Goal: Information Seeking & Learning: Learn about a topic

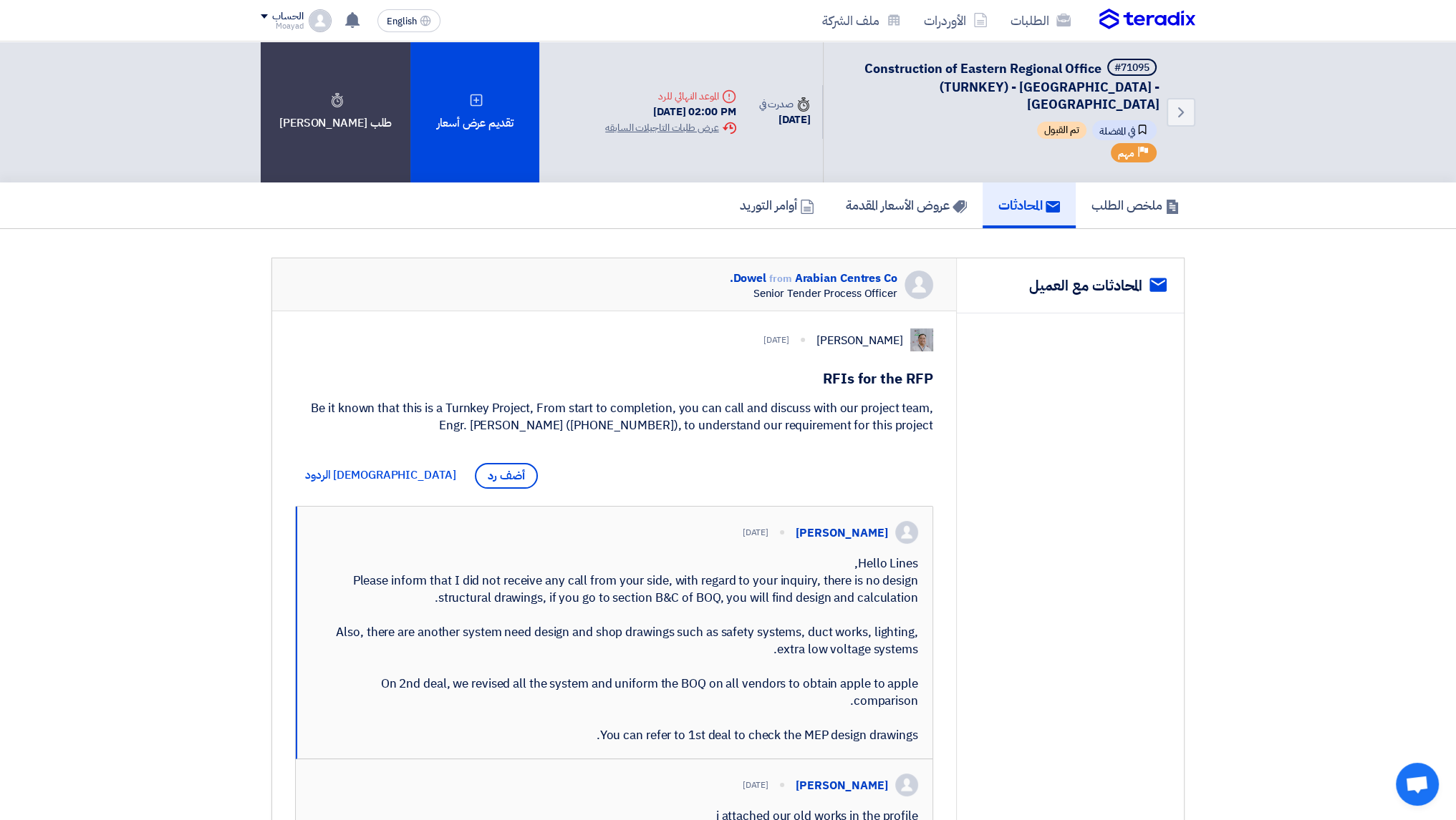
click at [888, 369] on h1 "RFIs for the RFP" at bounding box center [614, 378] width 638 height 20
click at [860, 368] on h1 "RFIs for the RFP" at bounding box center [614, 378] width 638 height 20
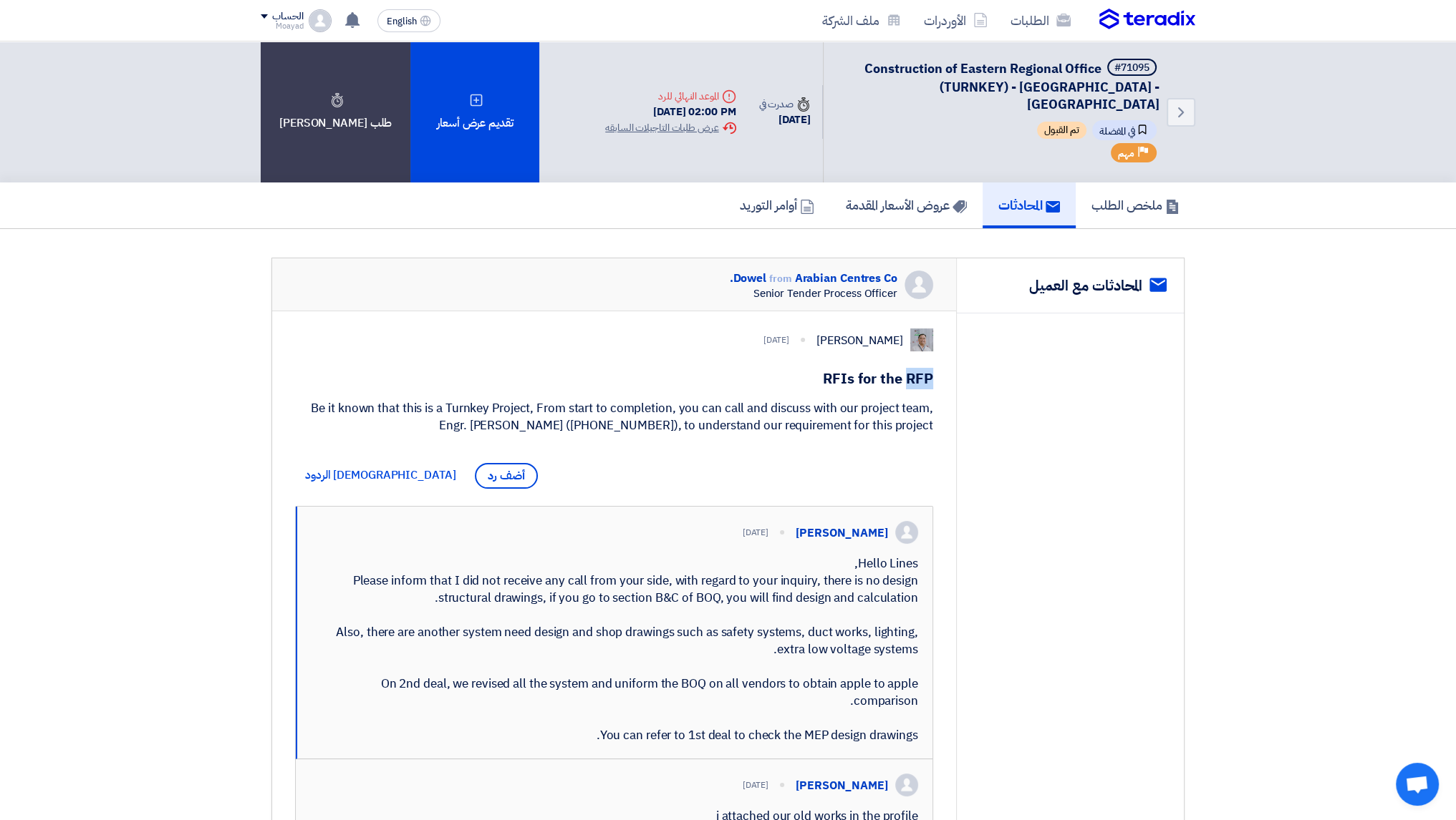
click at [860, 368] on h1 "RFIs for the RFP" at bounding box center [614, 378] width 638 height 20
click at [836, 416] on div "Be it known that this is a Turnkey Project, From start to completion, you can c…" at bounding box center [614, 416] width 638 height 34
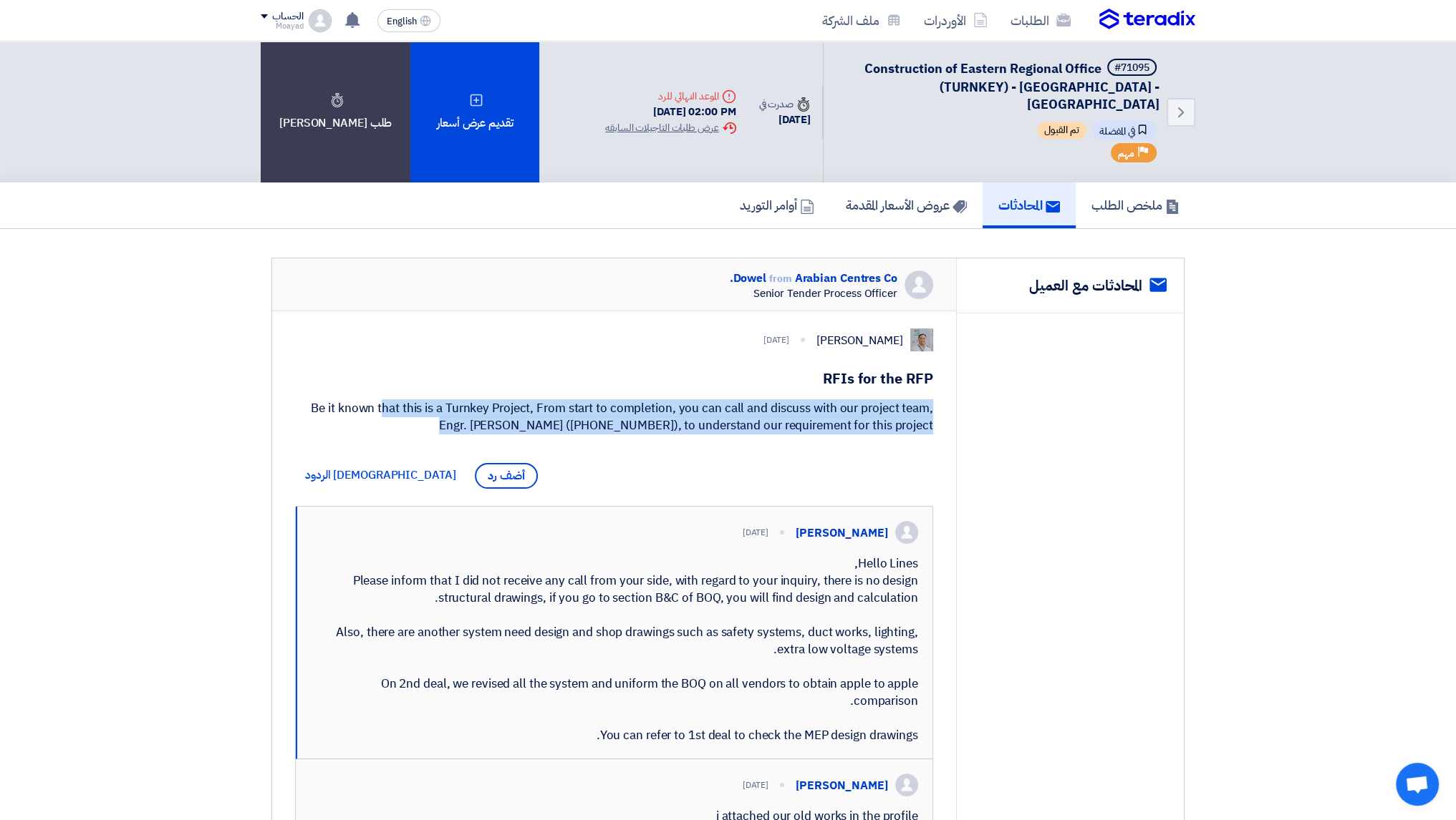
click at [836, 416] on div "Be it known that this is a Turnkey Project, From start to completion, you can c…" at bounding box center [614, 416] width 638 height 34
click at [679, 410] on div "Be it known that this is a Turnkey Project, From start to completion, you can c…" at bounding box center [614, 416] width 638 height 34
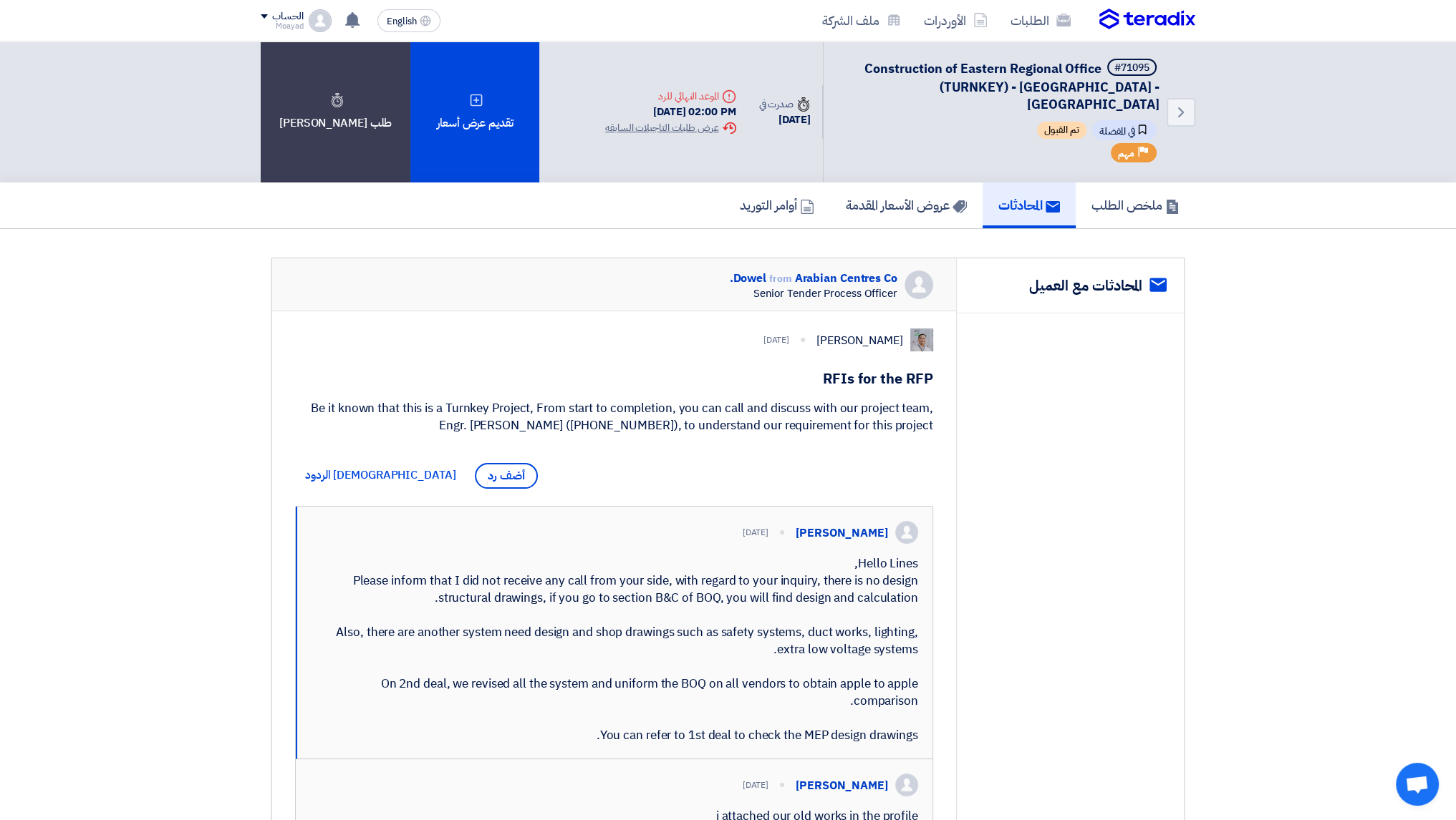
click at [670, 267] on div "Dowel from [GEOGRAPHIC_DATA] Co. Senior Tender Process Officer" at bounding box center [613, 285] width 684 height 53
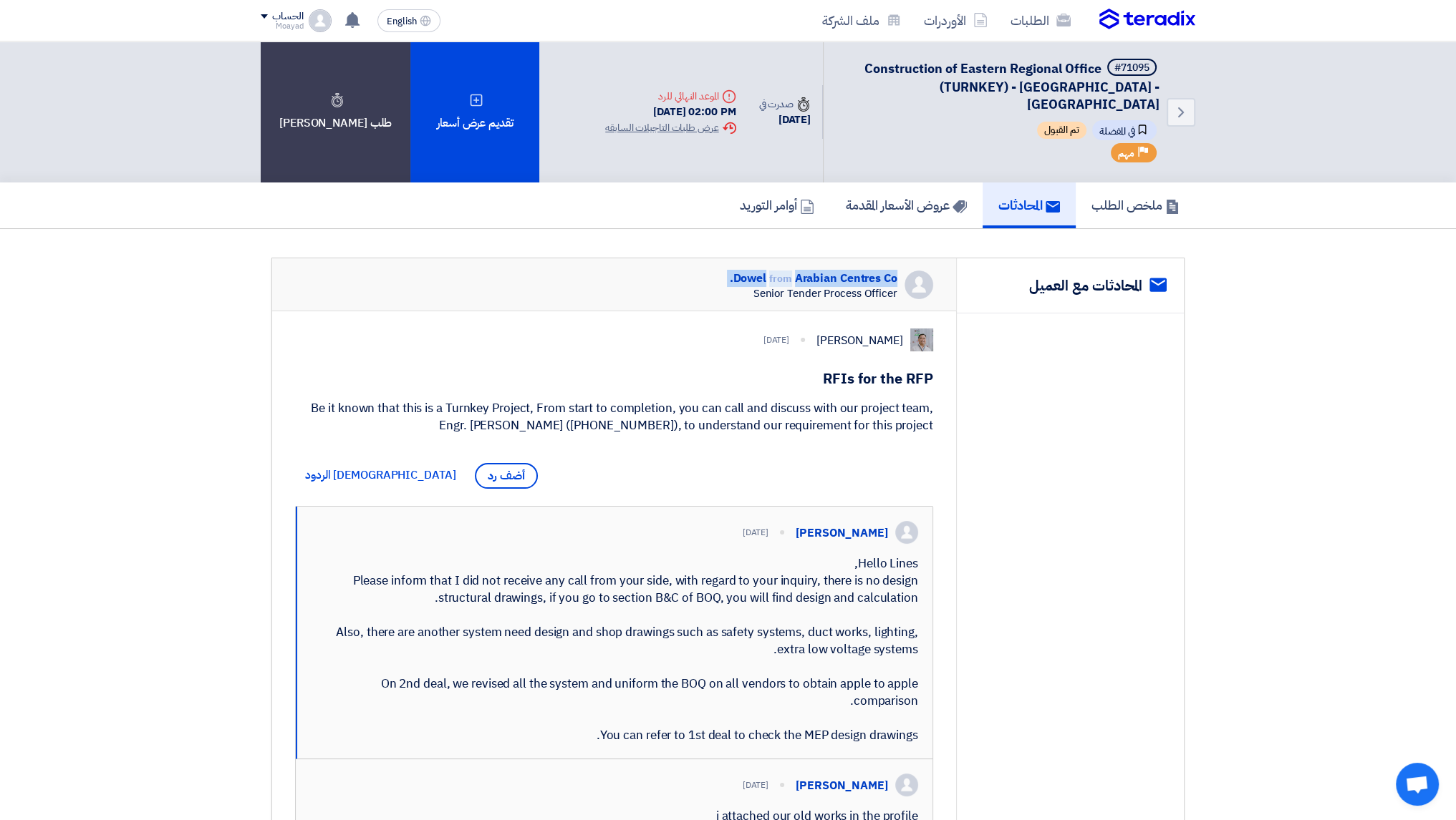
click at [670, 267] on div "Dowel from [GEOGRAPHIC_DATA] Co. Senior Tender Process Officer" at bounding box center [613, 285] width 684 height 53
click at [782, 271] on span "from" at bounding box center [780, 278] width 23 height 15
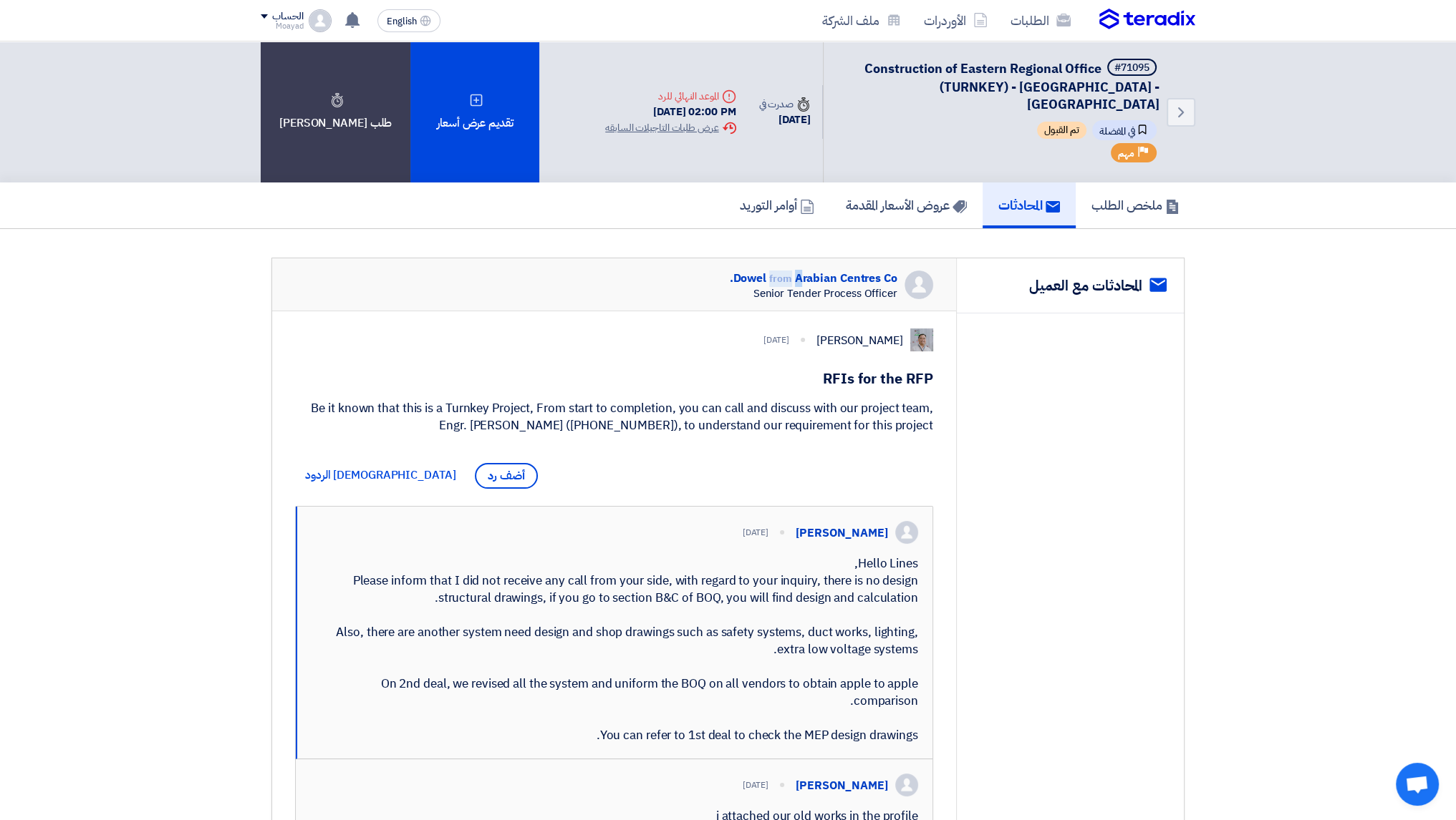
click at [782, 271] on span "from" at bounding box center [780, 278] width 23 height 15
click at [781, 271] on span "from" at bounding box center [780, 278] width 23 height 15
click at [780, 271] on span "from" at bounding box center [780, 278] width 23 height 15
click at [705, 260] on div "Dowel from [GEOGRAPHIC_DATA] Co. Senior Tender Process Officer" at bounding box center [613, 285] width 684 height 53
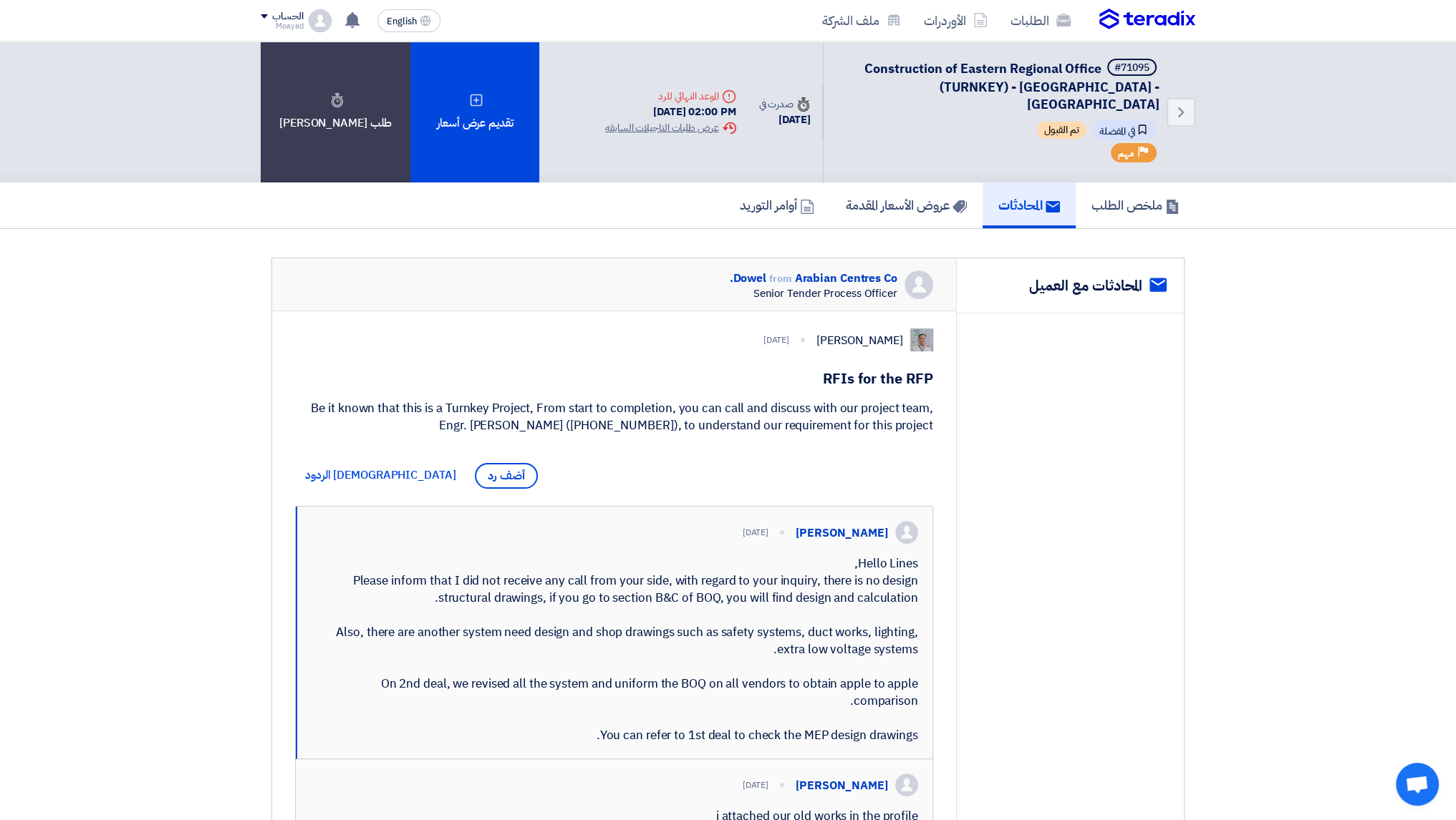
click at [769, 271] on span "from" at bounding box center [780, 278] width 23 height 15
click at [663, 261] on div "Dowel from [GEOGRAPHIC_DATA] Co. Senior Tender Process Officer" at bounding box center [613, 285] width 684 height 53
click at [781, 271] on span "from" at bounding box center [780, 278] width 23 height 15
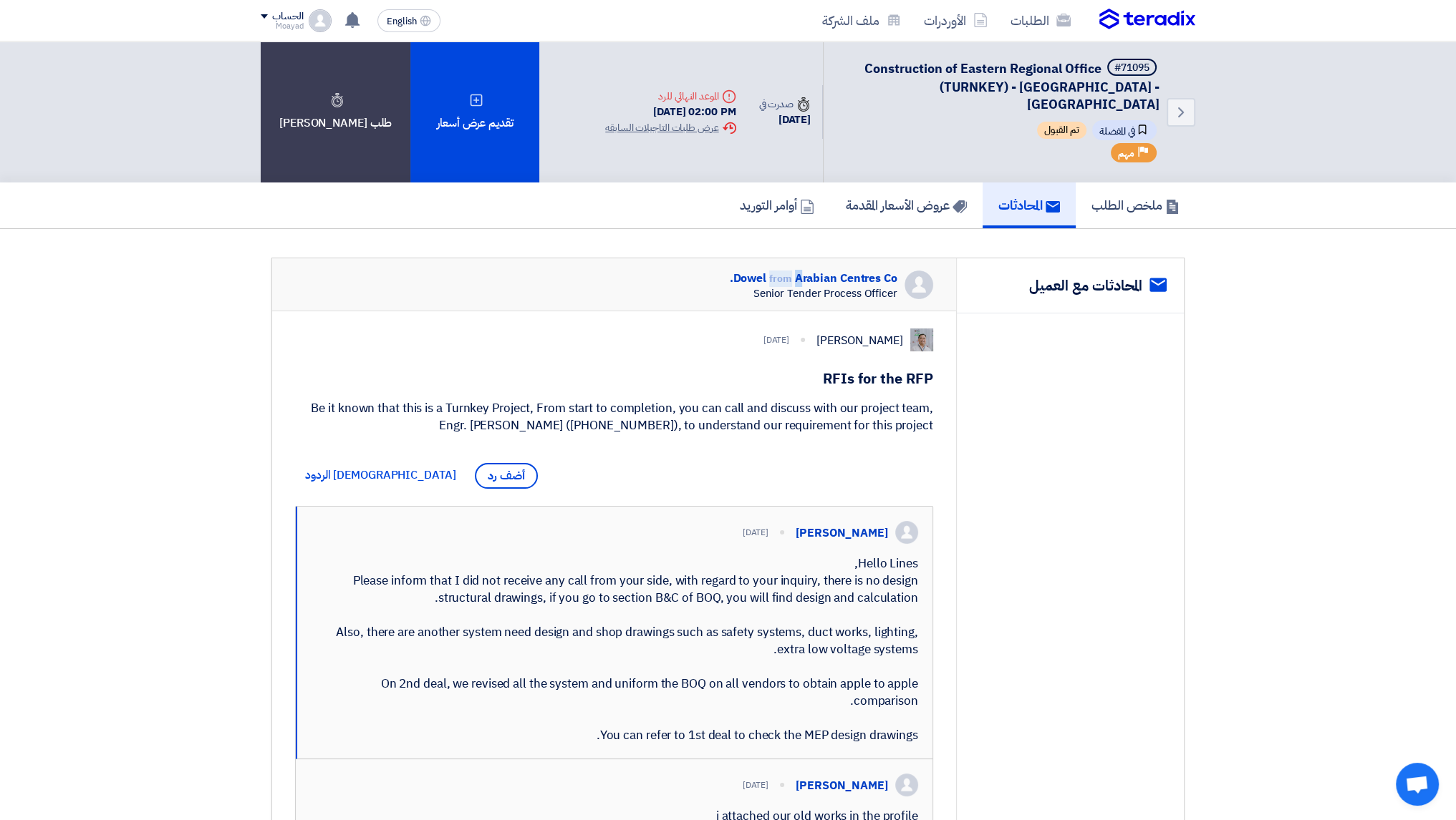
click at [781, 271] on span "from" at bounding box center [780, 278] width 23 height 15
click at [780, 271] on span "from" at bounding box center [780, 278] width 23 height 15
click at [777, 271] on span "from" at bounding box center [780, 278] width 23 height 15
click at [776, 271] on span "from" at bounding box center [780, 278] width 23 height 15
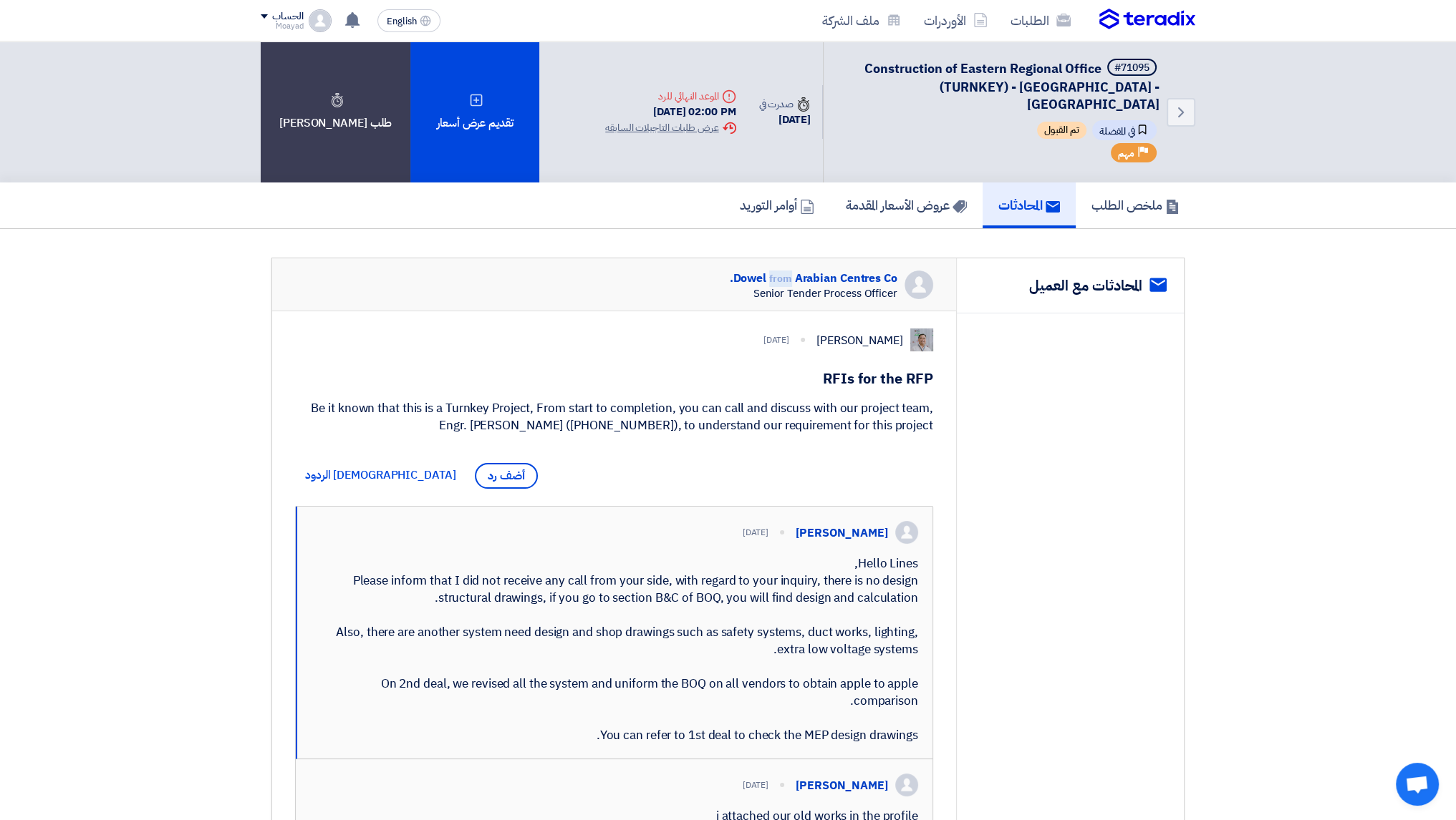
click at [773, 271] on span "from" at bounding box center [780, 278] width 23 height 15
click at [700, 259] on div "Dowel from [GEOGRAPHIC_DATA] Co. Senior Tender Process Officer" at bounding box center [613, 285] width 684 height 53
click at [772, 271] on span "from" at bounding box center [780, 278] width 23 height 15
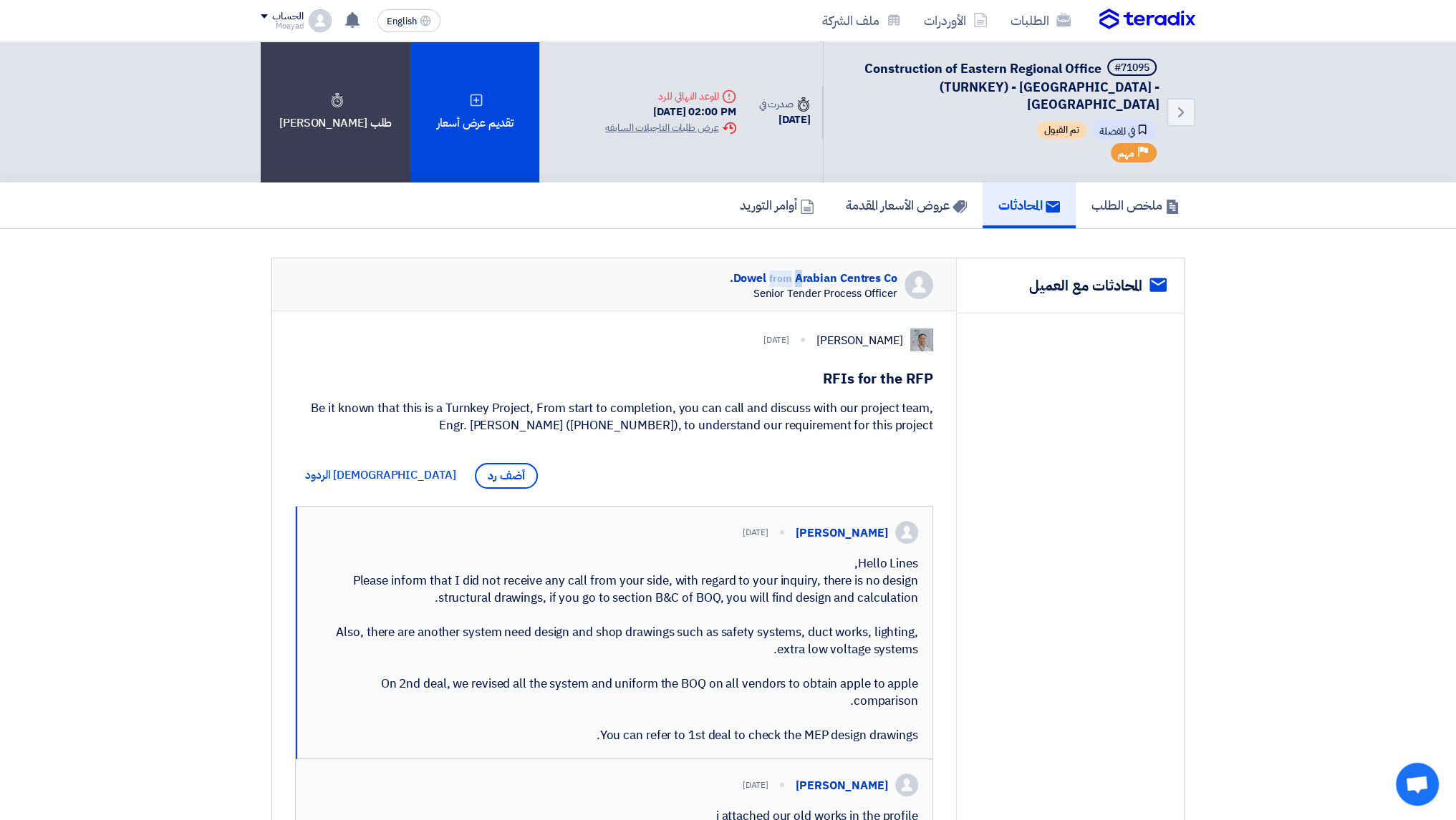
click at [772, 271] on span "from" at bounding box center [780, 278] width 23 height 15
click at [778, 287] on div "Senior Tender Process Officer" at bounding box center [813, 293] width 168 height 13
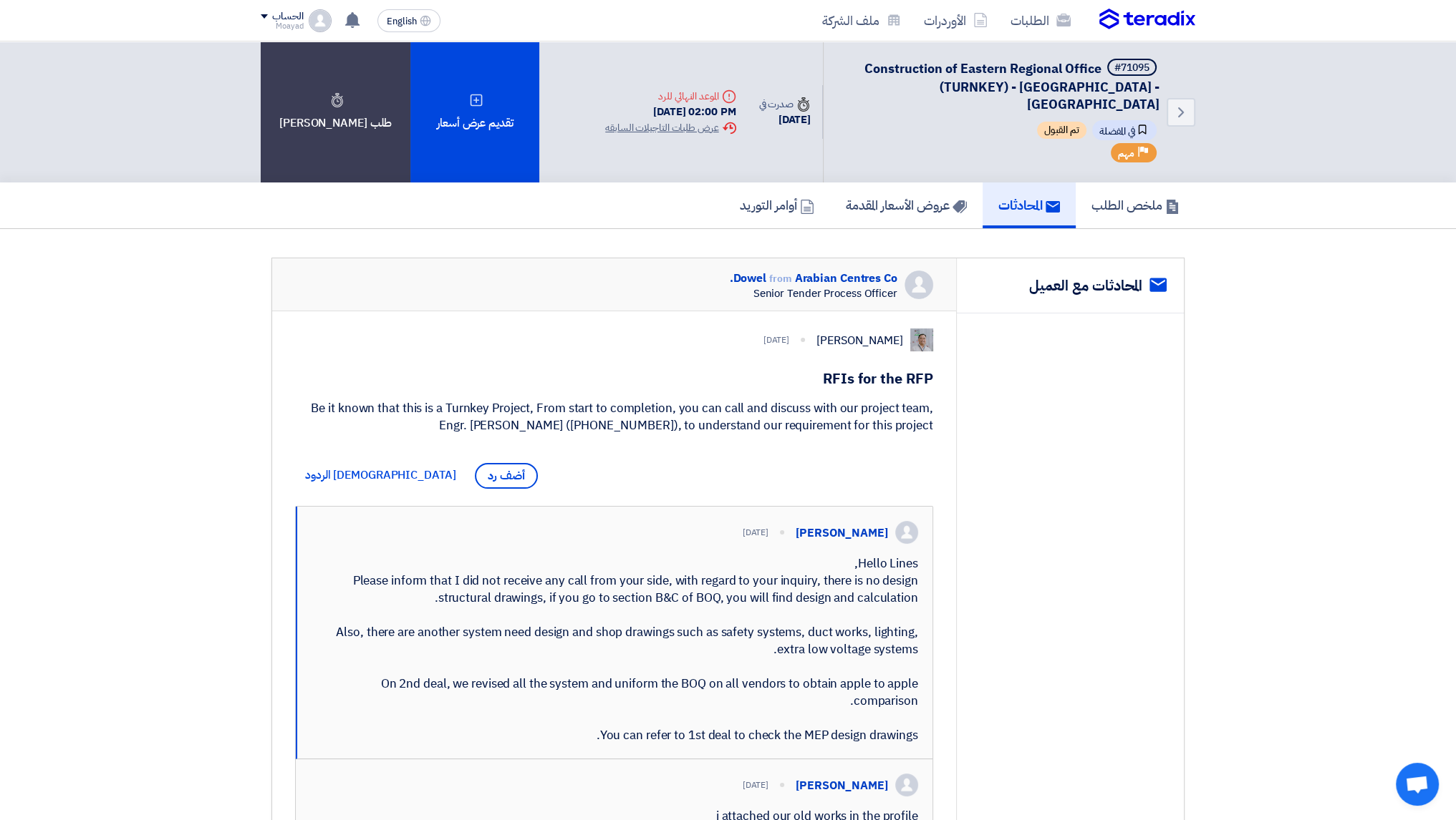
click at [780, 271] on span "from" at bounding box center [780, 278] width 23 height 15
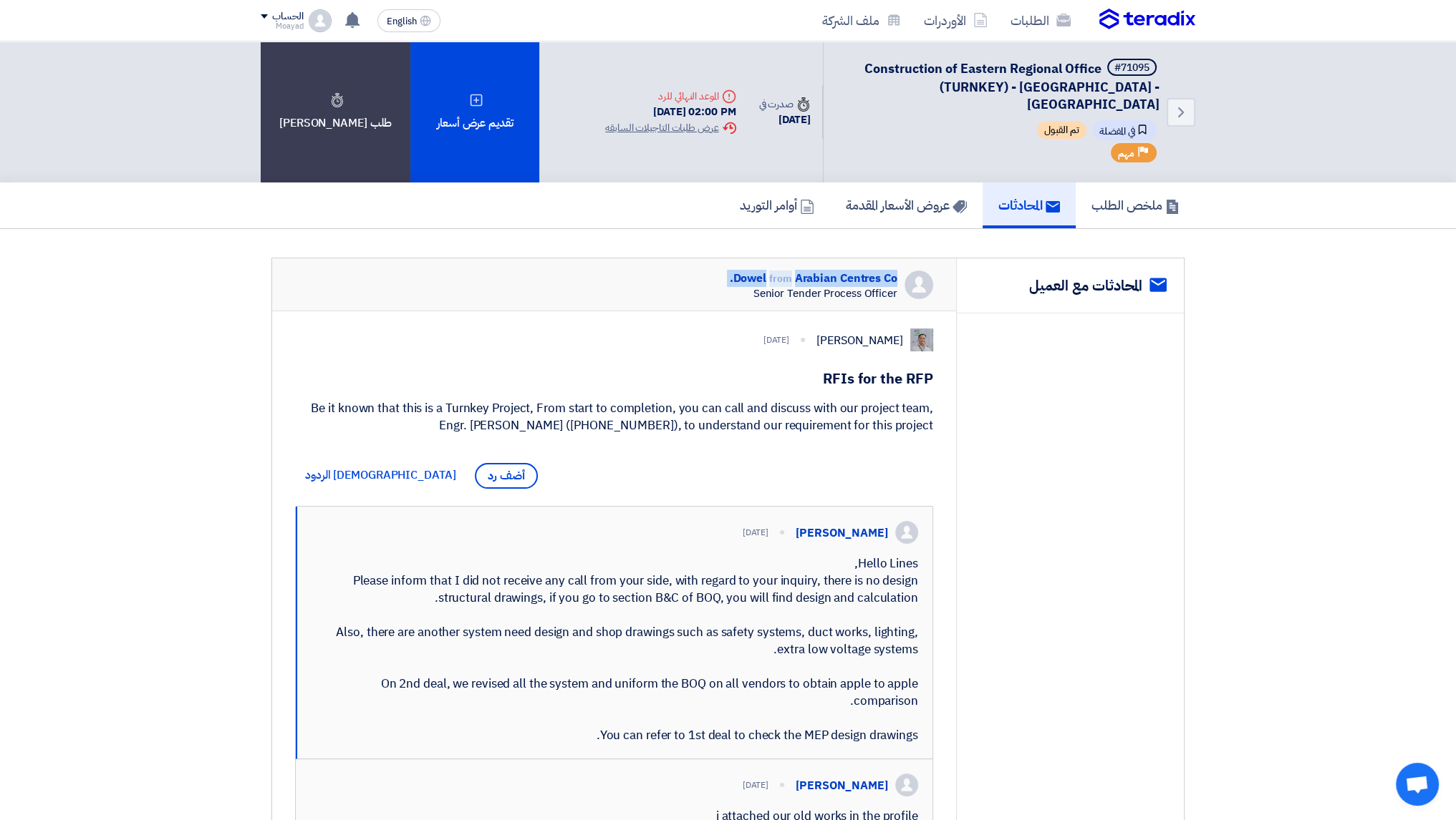
click at [780, 271] on span "from" at bounding box center [780, 278] width 23 height 15
click at [791, 283] on div "Dowel from [GEOGRAPHIC_DATA] Co. Senior Tender Process Officer" at bounding box center [613, 285] width 684 height 53
click at [788, 287] on div "Senior Tender Process Officer" at bounding box center [813, 293] width 168 height 13
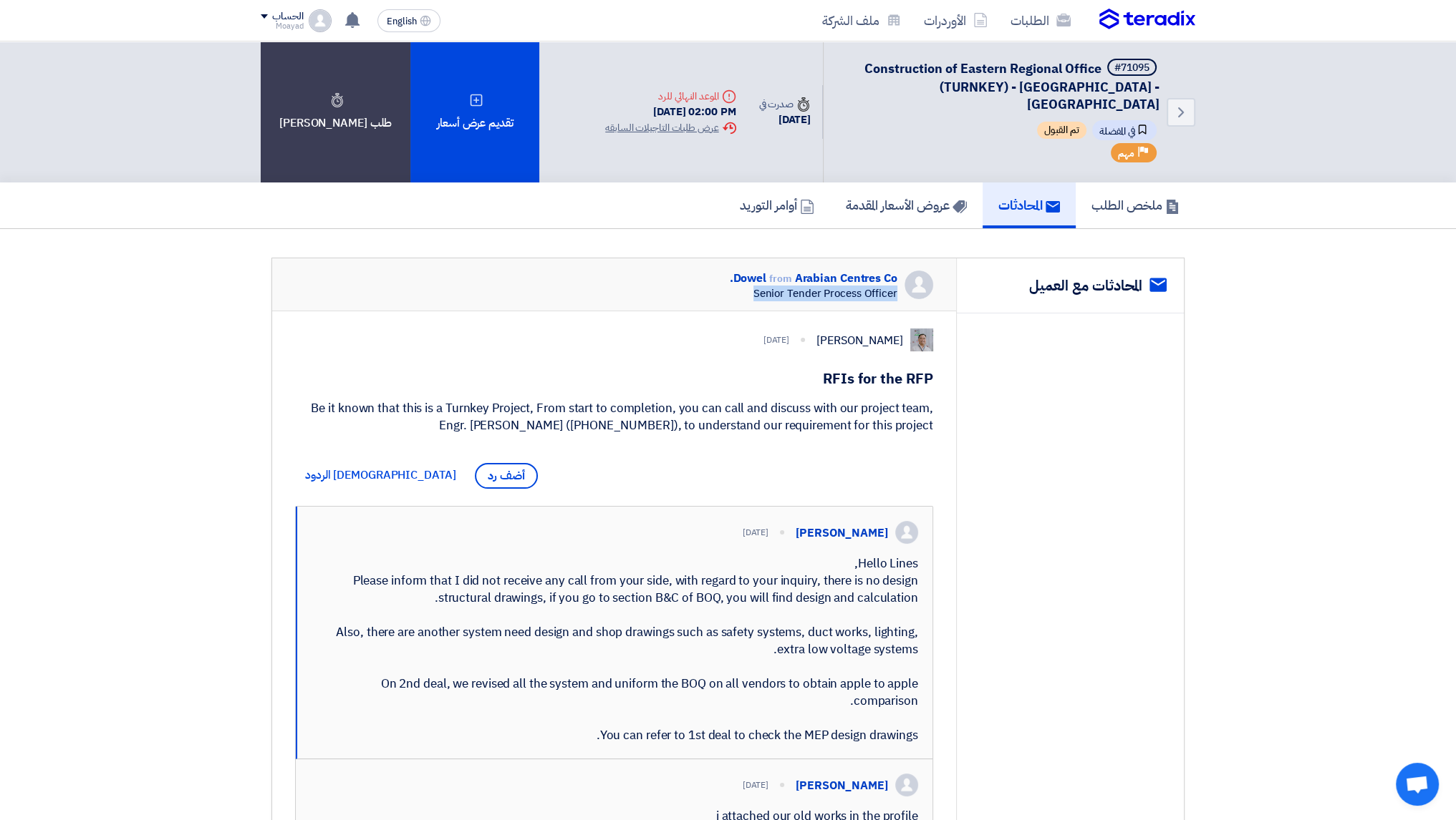
click at [481, 328] on div "[PERSON_NAME] [DATE]" at bounding box center [619, 340] width 626 height 23
